Goal: Check status: Check status

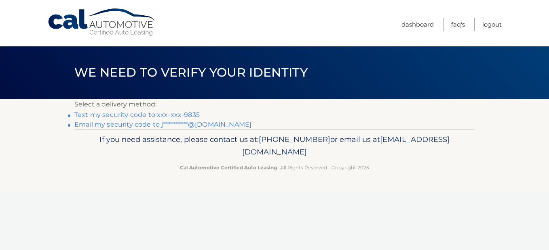
click at [128, 114] on link "Text my security code to xxx-xxx-9835" at bounding box center [136, 115] width 125 height 8
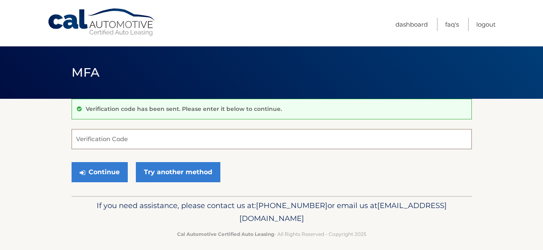
click at [108, 146] on input "Verification Code" at bounding box center [272, 139] width 400 height 20
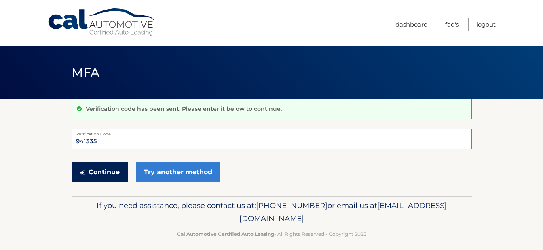
type input "941335"
click at [104, 172] on button "Continue" at bounding box center [100, 172] width 56 height 20
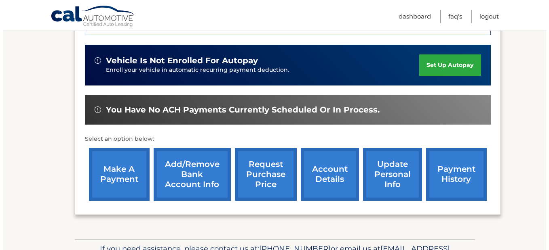
scroll to position [208, 0]
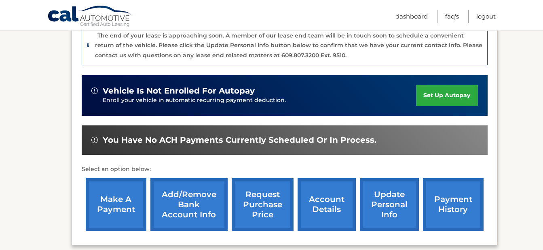
click at [258, 215] on link "request purchase price" at bounding box center [262, 205] width 62 height 53
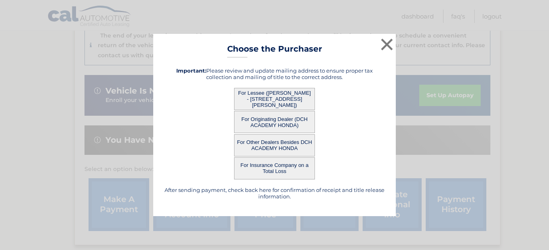
click at [289, 101] on button "For Lessee (CHRISTINE JENSEN - 555 MAIN ST, , SAYREVILLE, NJ 08872)" at bounding box center [274, 99] width 81 height 22
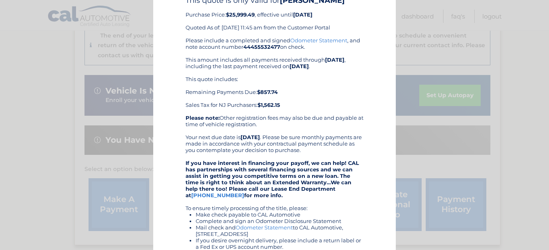
scroll to position [81, 0]
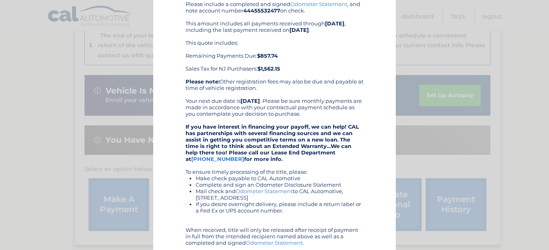
drag, startPoint x: 540, startPoint y: 3, endPoint x: 322, endPoint y: 73, distance: 228.9
click at [322, 73] on div "Please include a completed and signed Odometer Statement , and note account num…" at bounding box center [274, 140] width 178 height 278
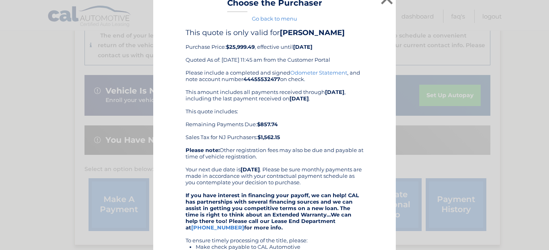
scroll to position [0, 0]
